Goal: Register for event/course

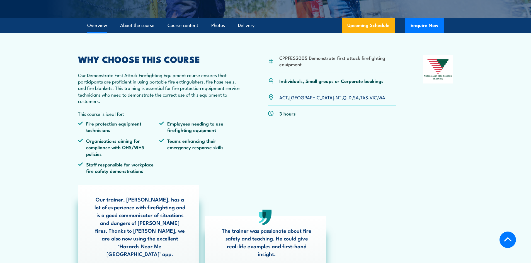
click at [297, 101] on link "[GEOGRAPHIC_DATA]" at bounding box center [311, 97] width 45 height 7
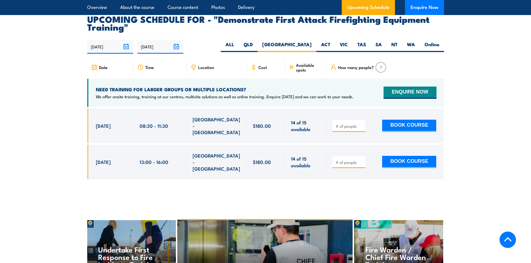
scroll to position [1010, 0]
